Goal: Task Accomplishment & Management: Use online tool/utility

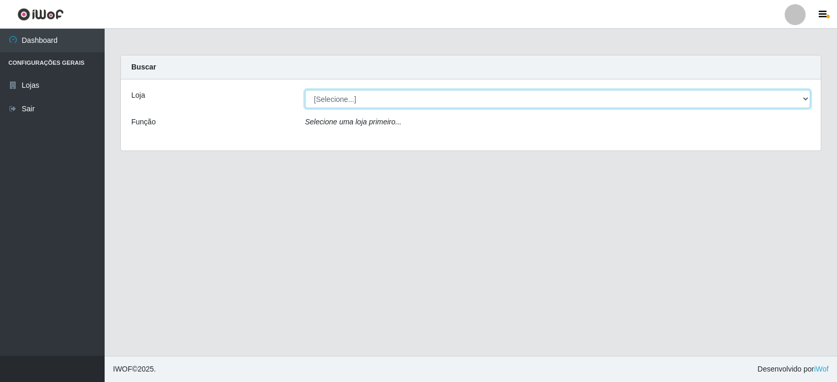
click at [451, 100] on select "[Selecione...] Queiroz Atacadão - Catolé do Rocha" at bounding box center [557, 99] width 505 height 18
select select "500"
click at [305, 90] on select "[Selecione...] Queiroz Atacadão - Catolé do Rocha" at bounding box center [557, 99] width 505 height 18
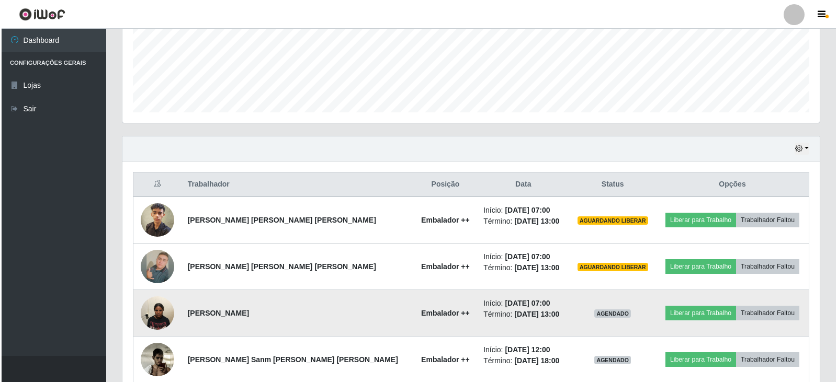
scroll to position [312, 0]
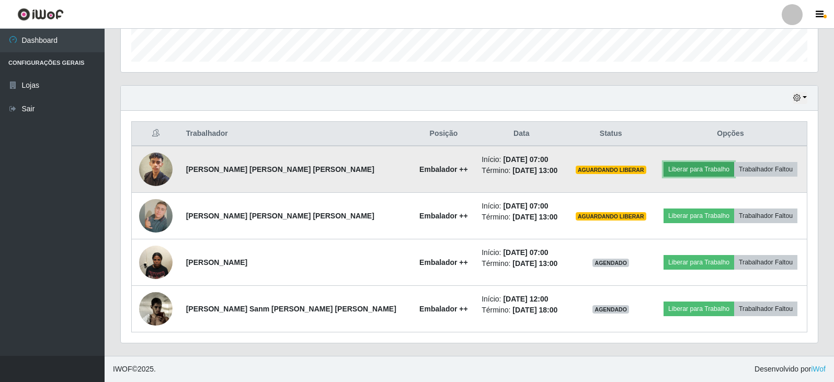
click at [671, 169] on button "Liberar para Trabalho" at bounding box center [699, 169] width 71 height 15
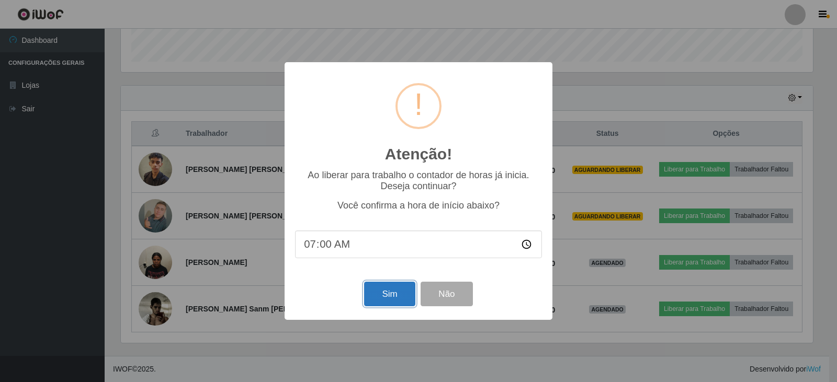
click at [394, 301] on button "Sim" at bounding box center [389, 294] width 51 height 25
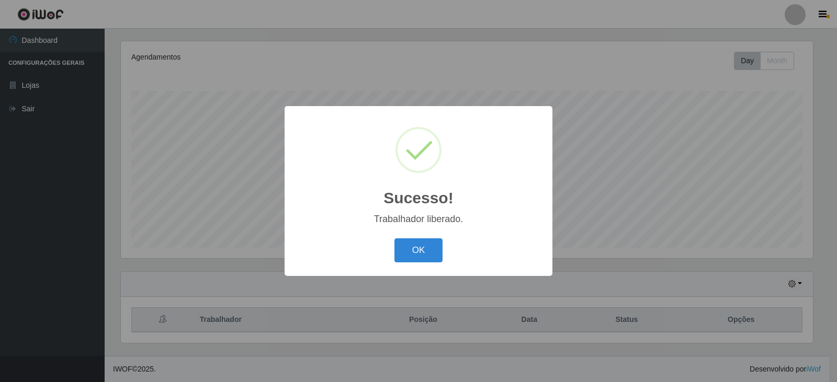
click at [658, 218] on div "Sucesso! × Trabalhador liberado. OK Cancel" at bounding box center [418, 191] width 837 height 382
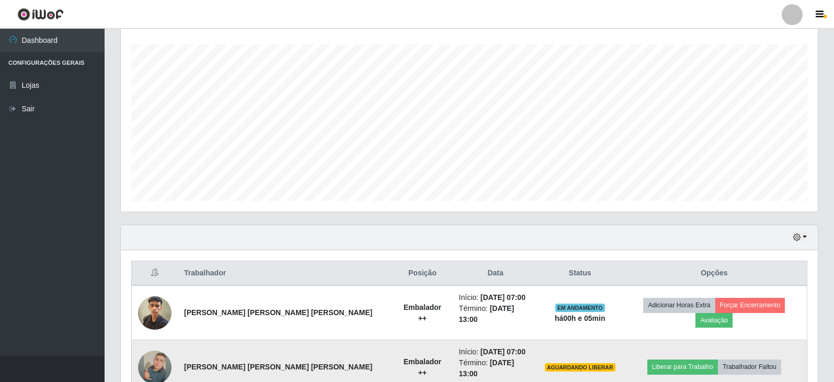
scroll to position [231, 0]
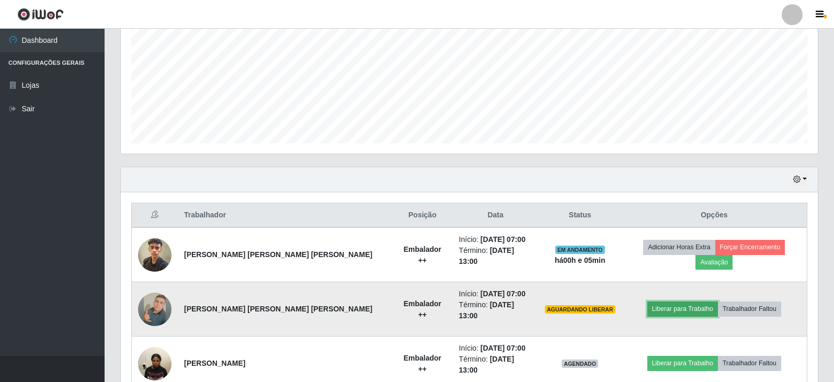
click at [675, 302] on button "Liberar para Trabalho" at bounding box center [682, 309] width 71 height 15
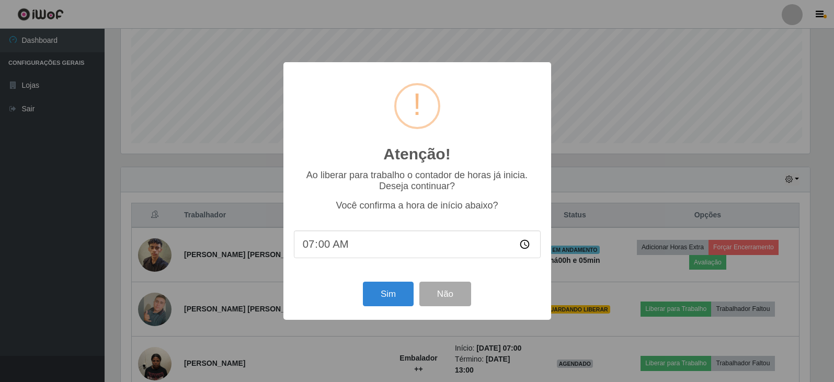
scroll to position [217, 692]
click at [399, 301] on button "Sim" at bounding box center [389, 294] width 51 height 25
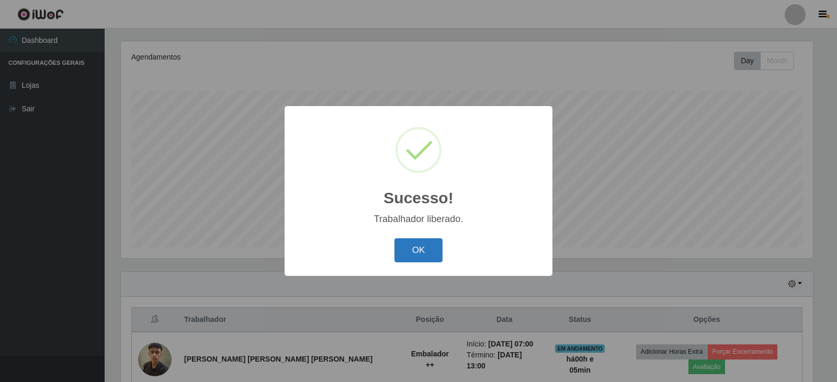
click at [428, 248] on button "OK" at bounding box center [418, 250] width 49 height 25
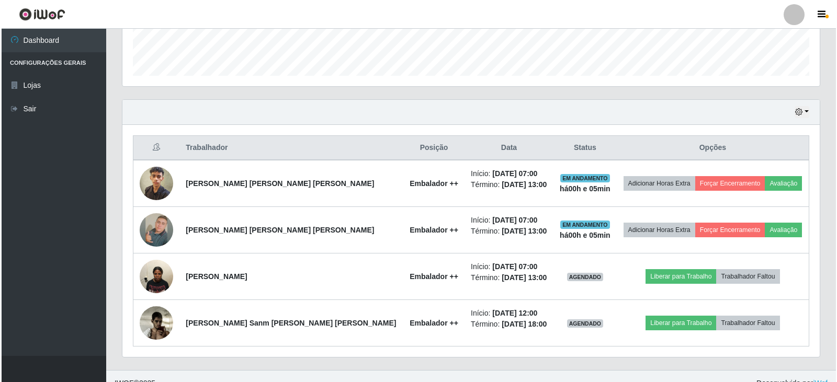
scroll to position [312, 0]
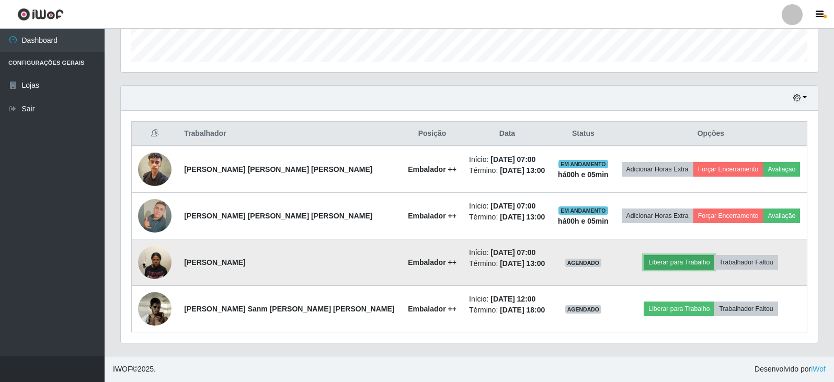
click at [651, 265] on button "Liberar para Trabalho" at bounding box center [679, 262] width 71 height 15
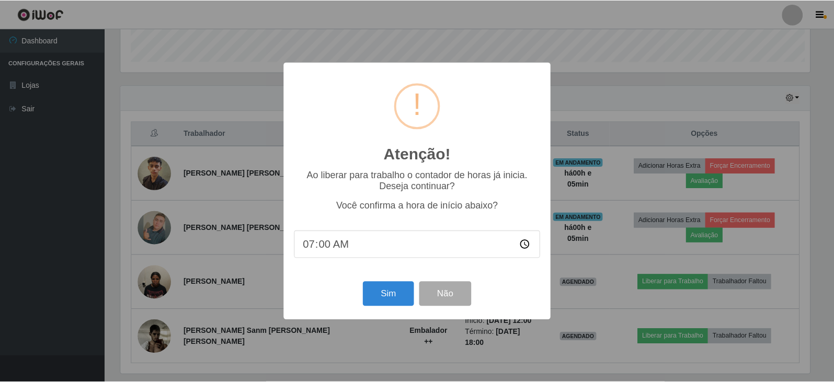
scroll to position [217, 692]
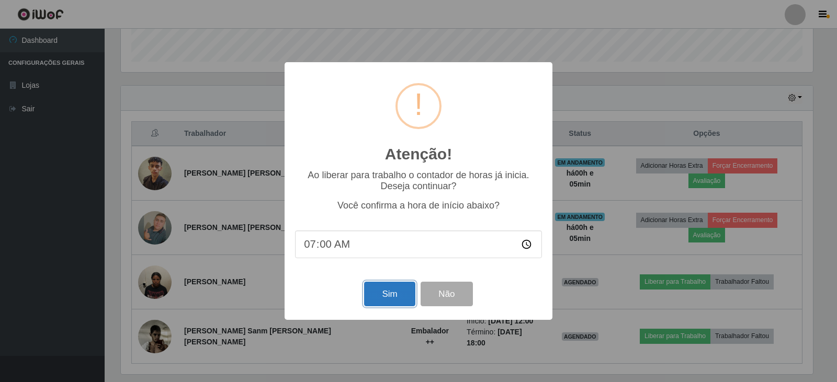
click at [385, 294] on button "Sim" at bounding box center [389, 294] width 51 height 25
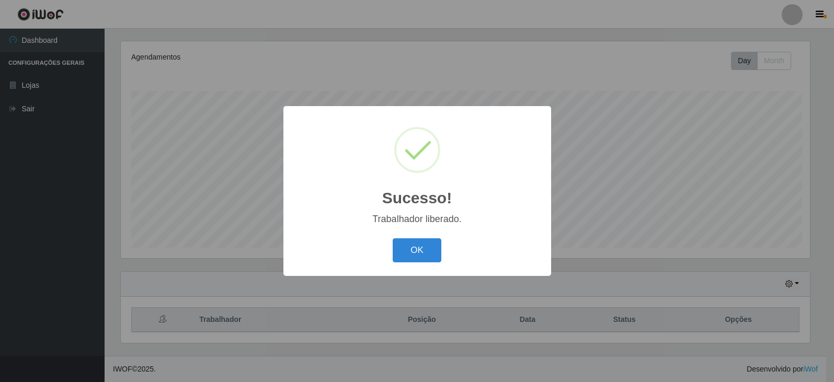
scroll to position [0, 0]
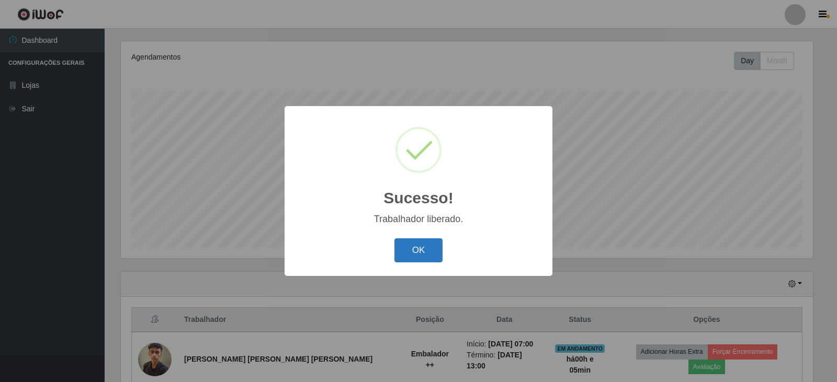
click at [420, 261] on button "OK" at bounding box center [418, 250] width 49 height 25
